Goal: Transaction & Acquisition: Purchase product/service

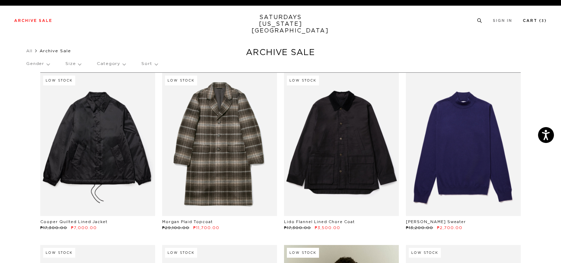
click at [531, 21] on link "Cart ( 3 )" at bounding box center [535, 21] width 24 height 4
click at [532, 20] on link "Cart ( 3 )" at bounding box center [535, 21] width 24 height 4
drag, startPoint x: 534, startPoint y: 16, endPoint x: 533, endPoint y: 20, distance: 4.4
click at [534, 19] on div "Archive Sale Men's Tees Shirts Shorts Swim Knitwear Pants Sweats Women's" at bounding box center [280, 21] width 561 height 30
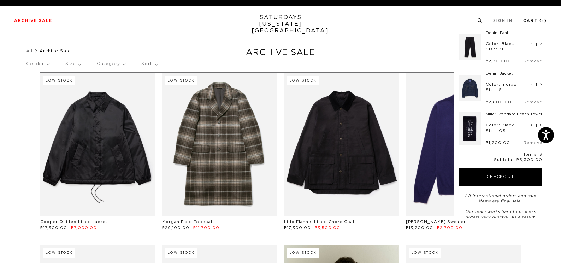
click at [533, 20] on link "Cart ( 3 )" at bounding box center [535, 21] width 24 height 4
click at [532, 20] on link "Cart ( 3 )" at bounding box center [535, 21] width 24 height 4
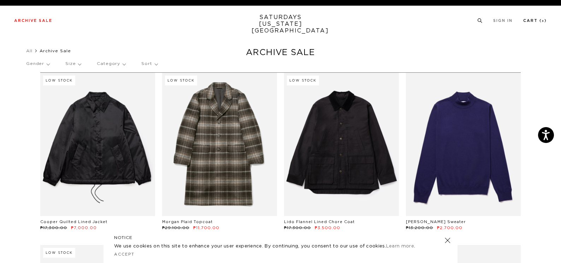
click at [532, 20] on link "Cart ( 3 )" at bounding box center [535, 21] width 24 height 4
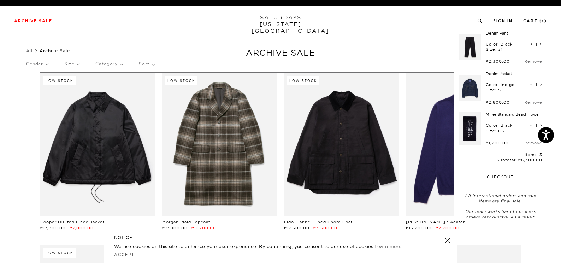
click at [500, 182] on button "Checkout" at bounding box center [500, 177] width 84 height 18
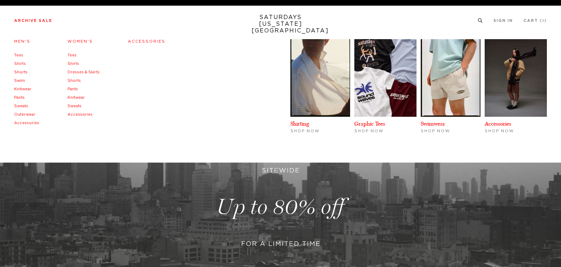
click at [35, 19] on link "Archive Sale" at bounding box center [33, 21] width 38 height 4
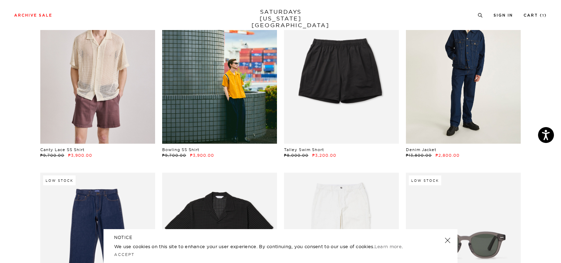
scroll to position [918, 0]
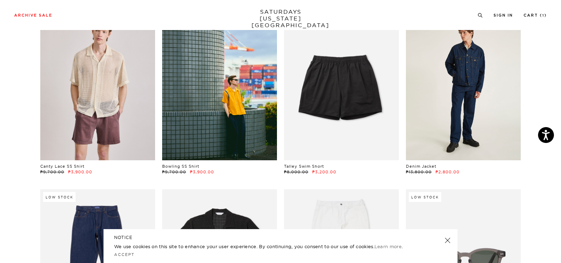
click at [505, 107] on link at bounding box center [463, 88] width 115 height 143
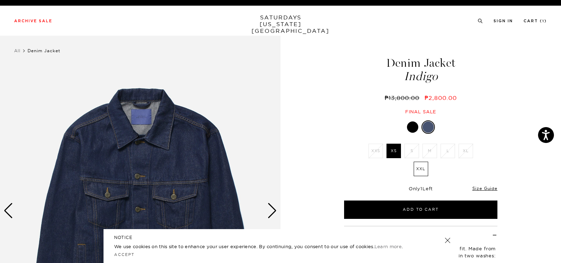
click at [447, 238] on link at bounding box center [447, 241] width 10 height 10
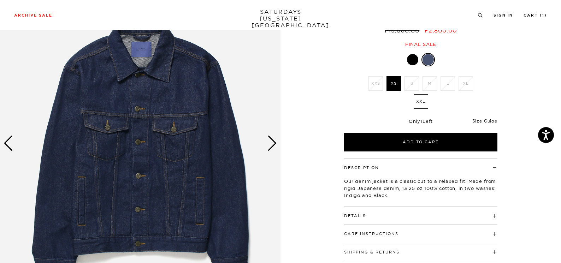
scroll to position [71, 0]
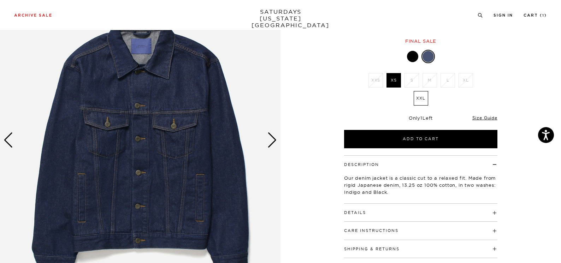
click at [195, 134] on img at bounding box center [140, 140] width 280 height 351
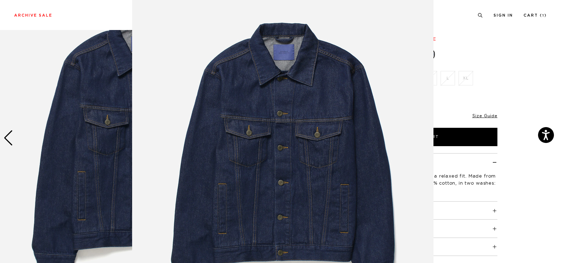
scroll to position [106, 0]
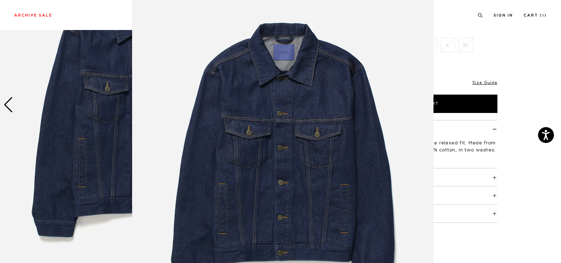
click at [197, 89] on img at bounding box center [282, 150] width 301 height 362
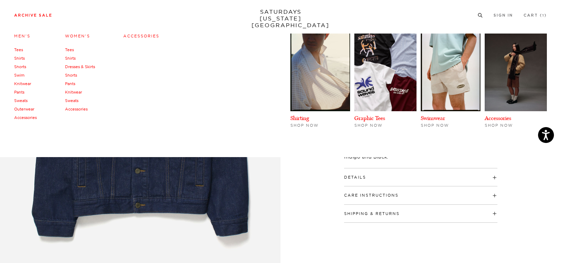
click at [30, 14] on link "Archive Sale" at bounding box center [33, 15] width 38 height 4
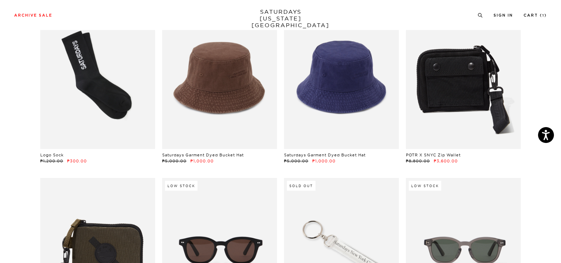
scroll to position [66, 0]
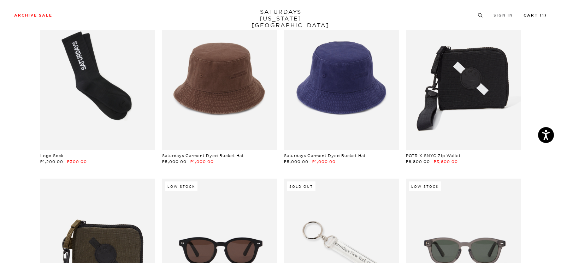
click at [532, 16] on link "Cart ( 1 )" at bounding box center [534, 15] width 23 height 4
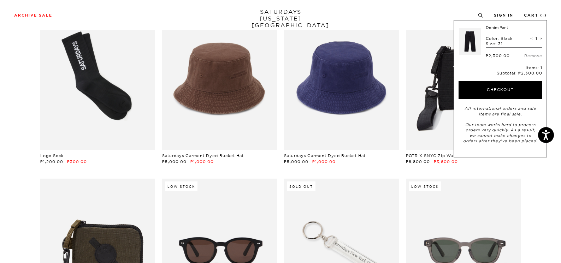
click at [493, 27] on link "Denim Pant" at bounding box center [497, 27] width 22 height 5
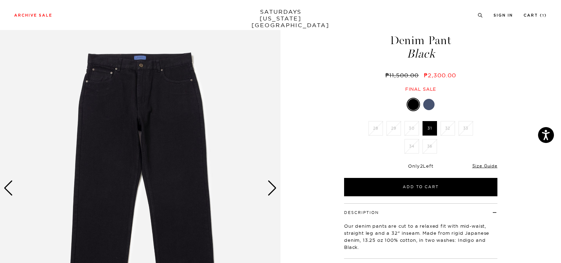
scroll to position [35, 0]
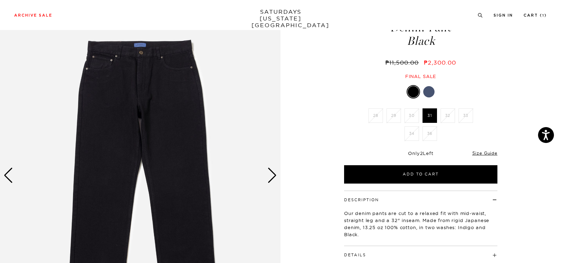
click at [274, 175] on div "Next slide" at bounding box center [272, 176] width 10 height 16
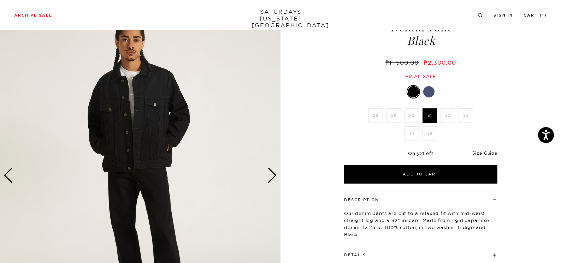
click at [274, 175] on div "Next slide" at bounding box center [272, 176] width 10 height 16
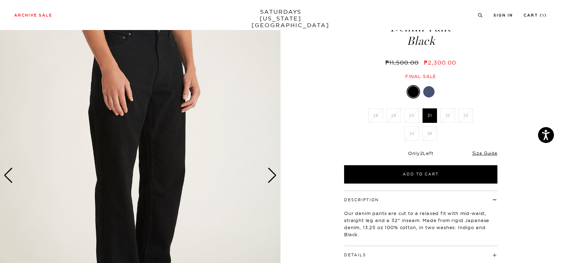
click at [273, 177] on div "Next slide" at bounding box center [272, 176] width 10 height 16
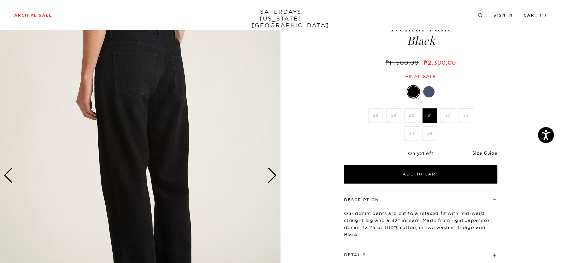
click at [273, 176] on div "Next slide" at bounding box center [272, 176] width 10 height 16
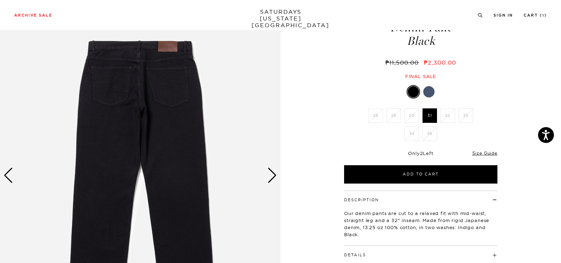
click at [170, 48] on img at bounding box center [140, 175] width 280 height 351
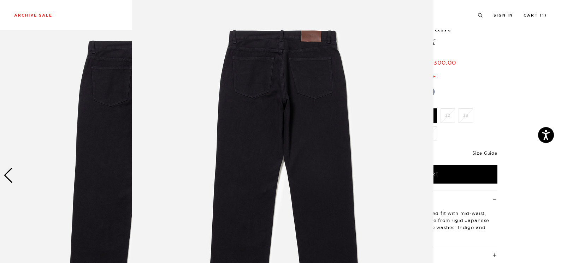
scroll to position [11, 0]
click at [311, 34] on img at bounding box center [282, 170] width 301 height 362
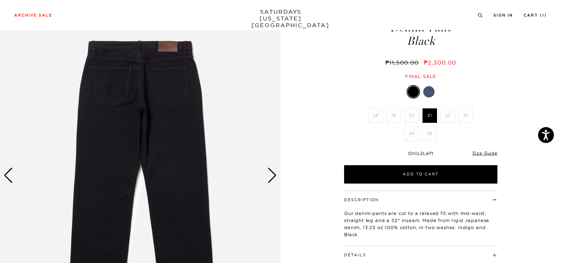
scroll to position [0, 0]
click at [270, 174] on div "Next slide" at bounding box center [272, 176] width 10 height 16
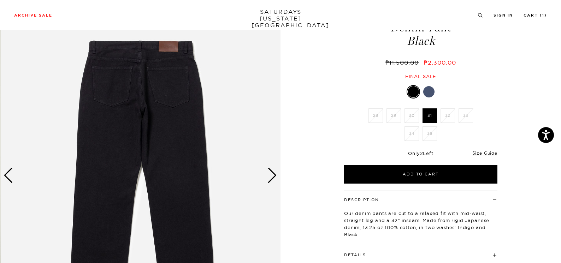
click at [273, 175] on div "Next slide" at bounding box center [272, 176] width 10 height 16
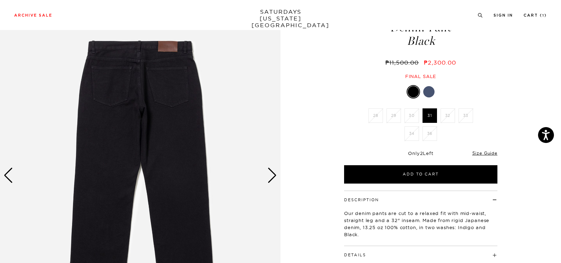
click at [274, 177] on div "Next slide" at bounding box center [272, 176] width 10 height 16
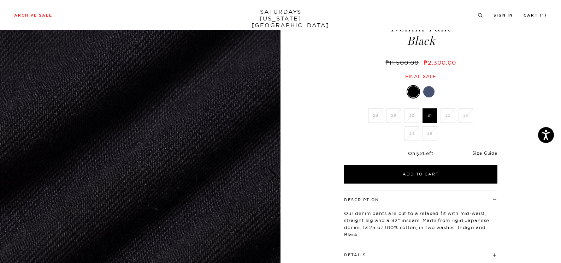
click at [272, 177] on div "Next slide" at bounding box center [272, 176] width 10 height 16
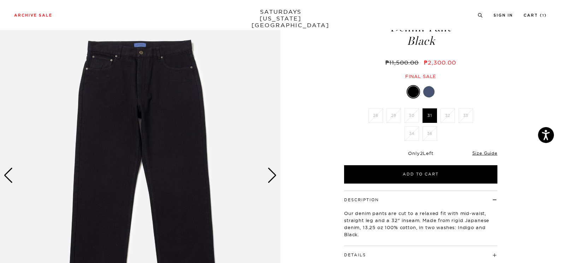
click at [272, 177] on div "Next slide" at bounding box center [272, 176] width 10 height 16
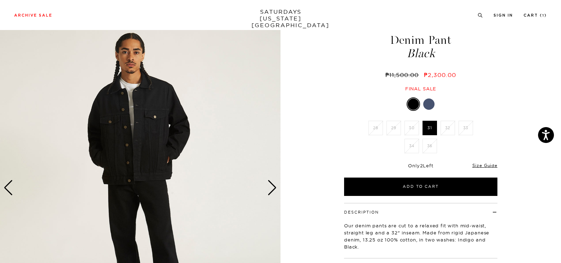
scroll to position [35, 0]
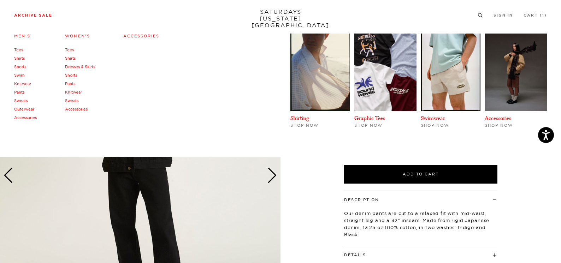
click at [28, 14] on link "Archive Sale" at bounding box center [33, 15] width 38 height 4
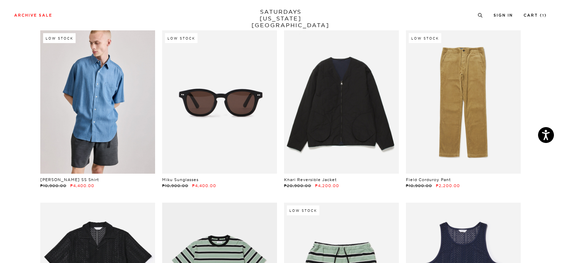
scroll to position [566, 0]
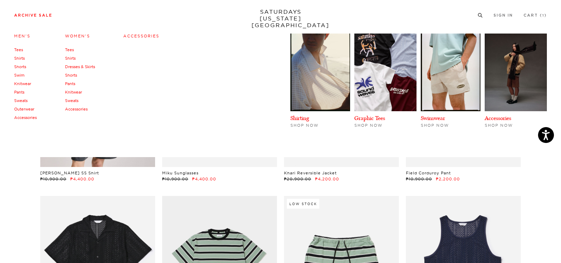
click at [20, 108] on link "Outerwear" at bounding box center [24, 109] width 20 height 5
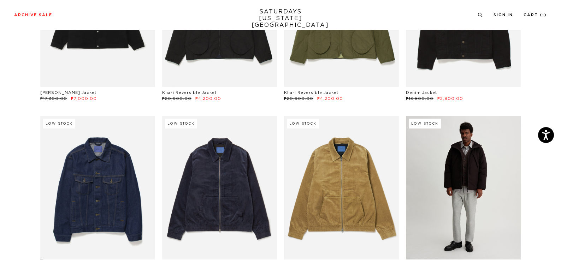
scroll to position [177, 0]
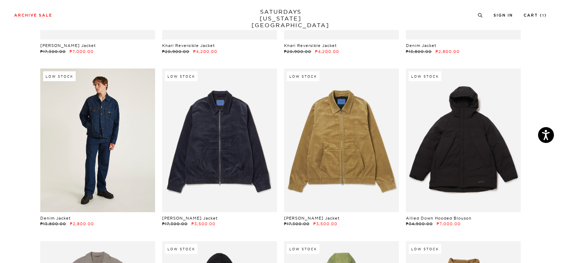
click at [105, 120] on link at bounding box center [97, 140] width 115 height 143
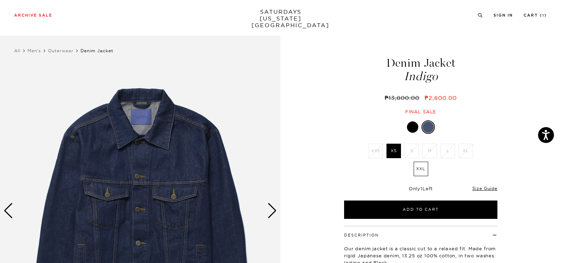
scroll to position [71, 0]
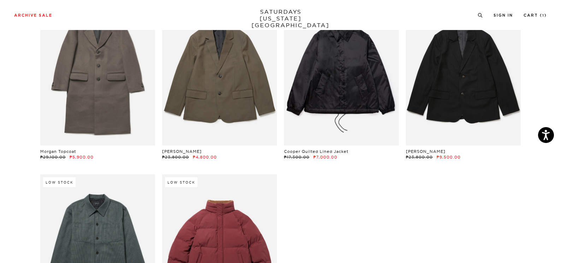
scroll to position [1095, 0]
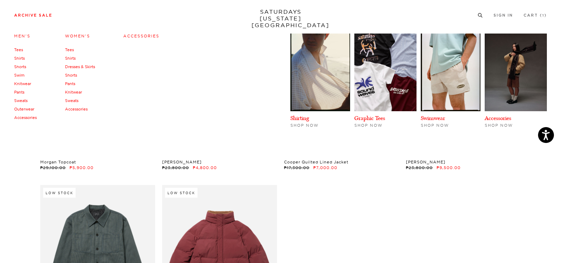
click at [24, 84] on link "Knitwear" at bounding box center [22, 83] width 17 height 5
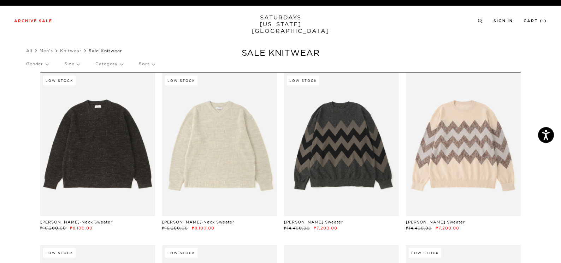
click at [224, 154] on link at bounding box center [219, 144] width 115 height 143
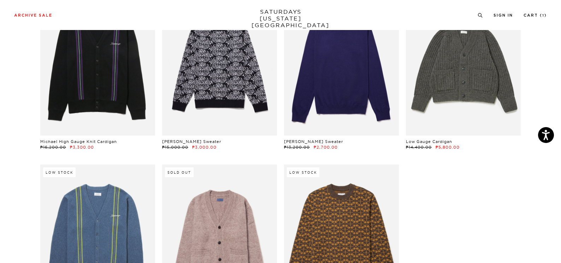
scroll to position [247, 0]
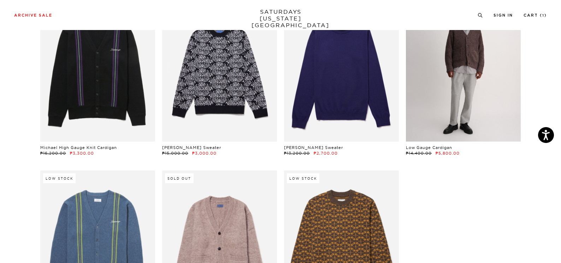
click at [447, 108] on link at bounding box center [463, 69] width 115 height 143
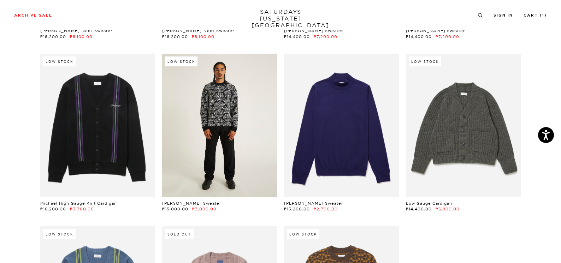
scroll to position [71, 0]
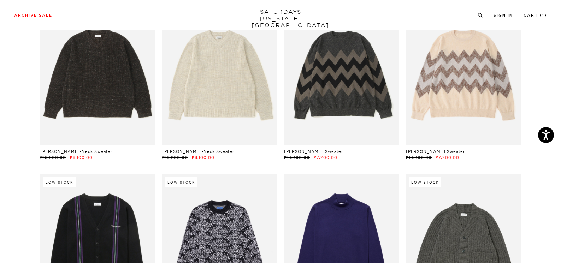
click at [195, 96] on link at bounding box center [219, 73] width 115 height 143
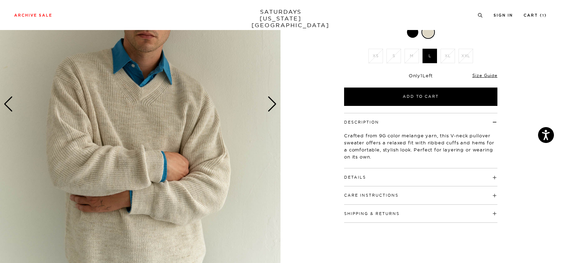
scroll to position [106, 0]
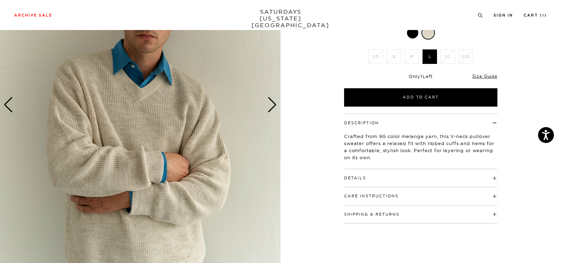
click at [273, 105] on div "Next slide" at bounding box center [272, 105] width 10 height 16
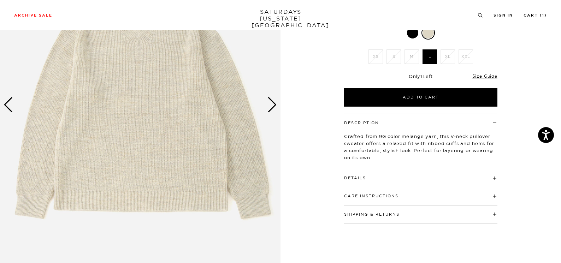
click at [273, 105] on div "Next slide" at bounding box center [272, 105] width 10 height 16
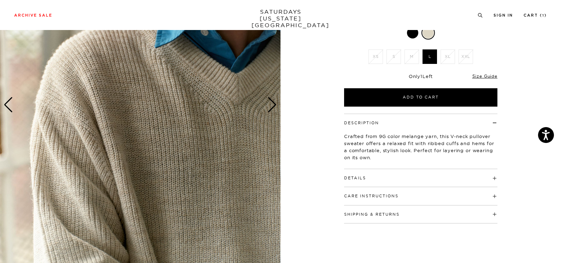
click at [273, 105] on div "Next slide" at bounding box center [272, 105] width 10 height 16
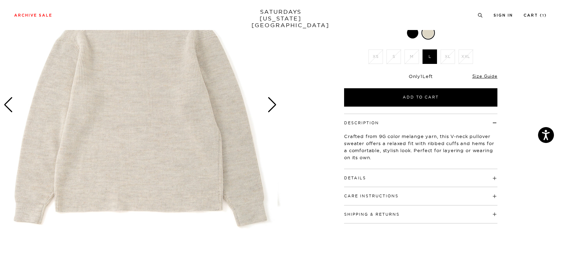
click at [273, 105] on div "Next slide" at bounding box center [272, 105] width 10 height 16
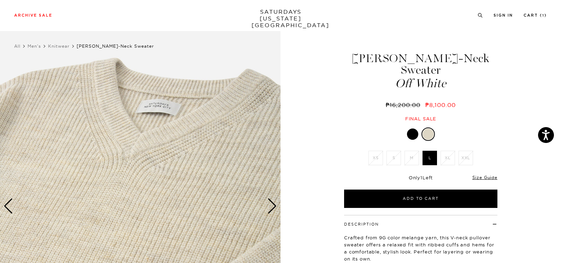
scroll to position [0, 0]
